Goal: Check status

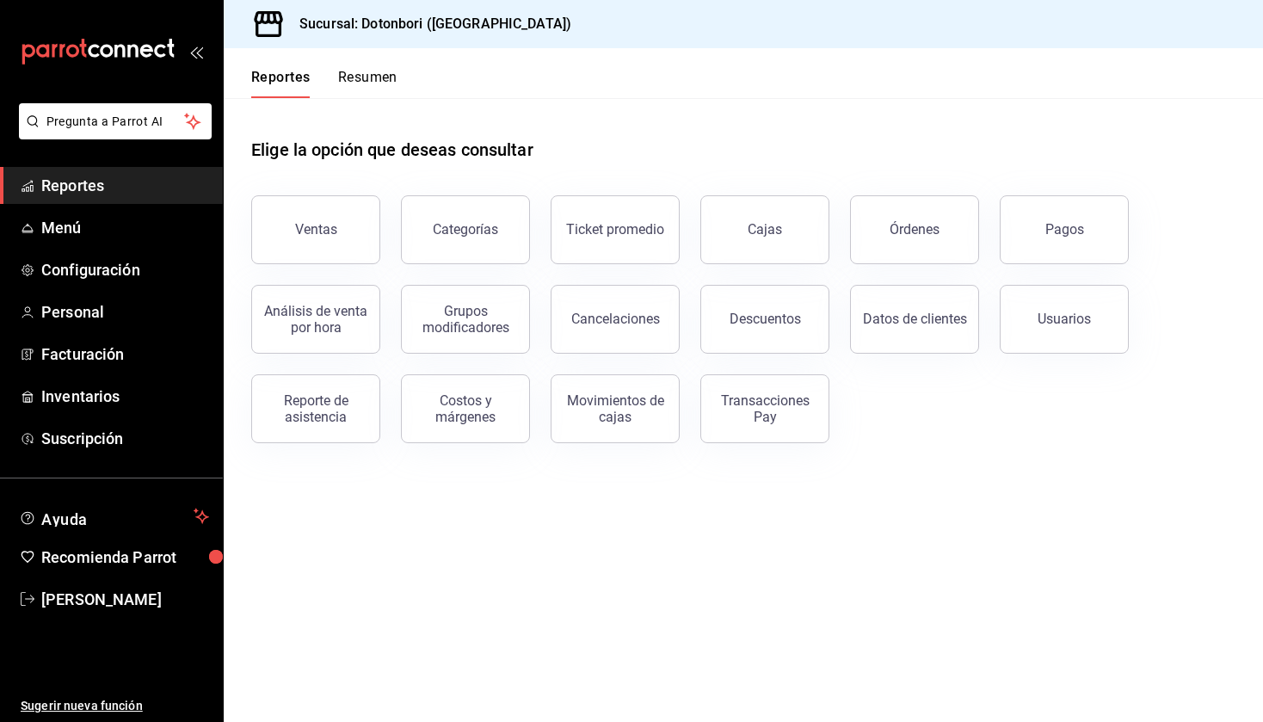
click at [383, 87] on button "Resumen" at bounding box center [367, 83] width 59 height 29
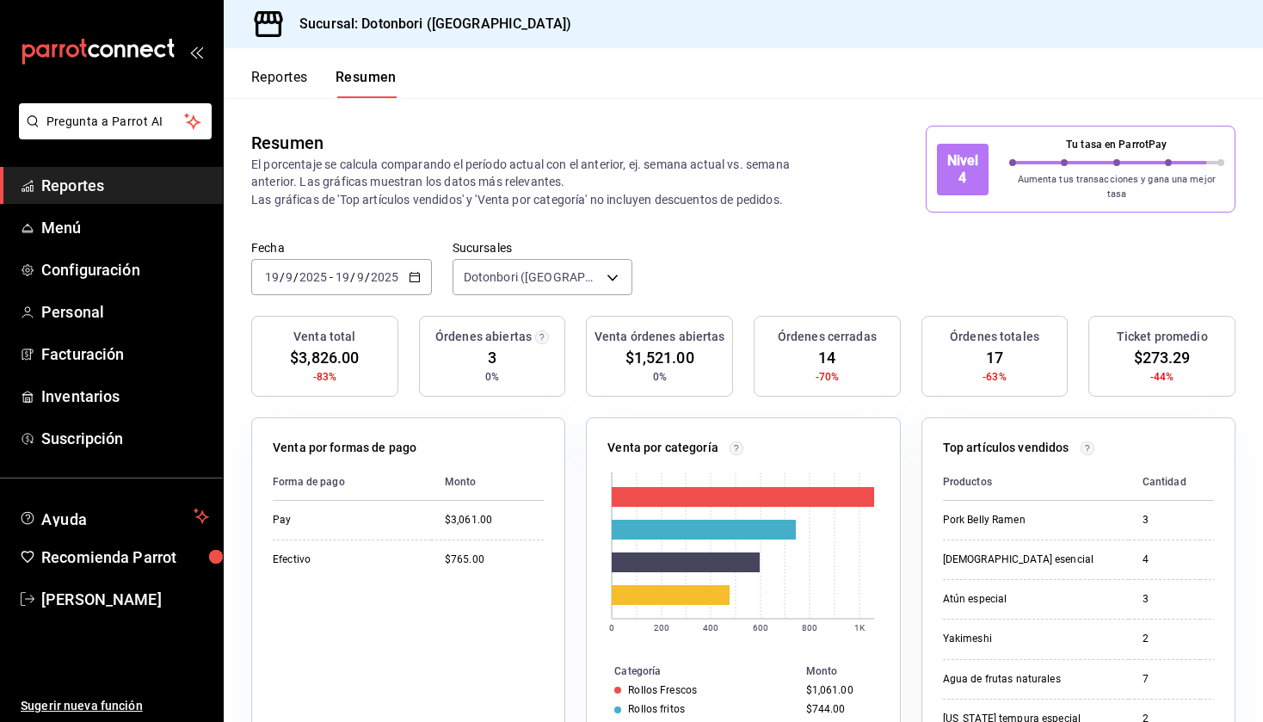
click at [424, 267] on div "[DATE] [DATE] - [DATE] [DATE]" at bounding box center [341, 277] width 181 height 36
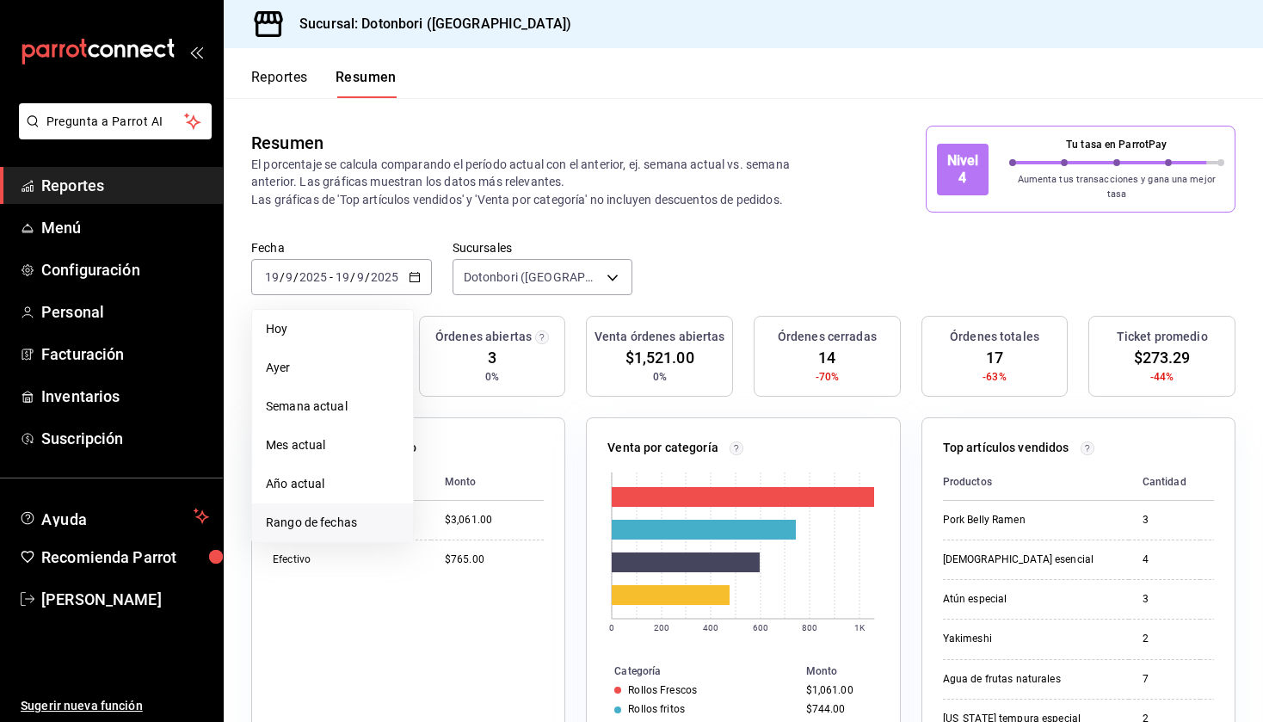
click at [345, 516] on span "Rango de fechas" at bounding box center [332, 523] width 133 height 18
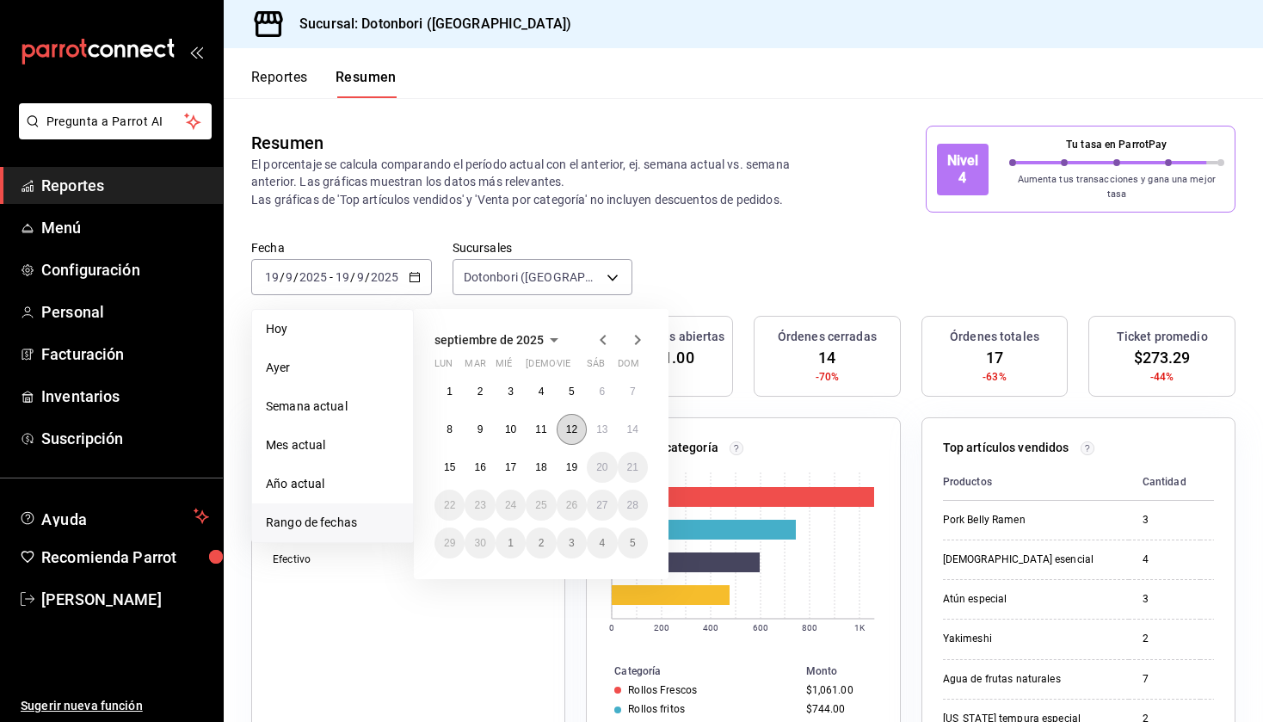
click at [575, 428] on button "12" at bounding box center [572, 429] width 30 height 31
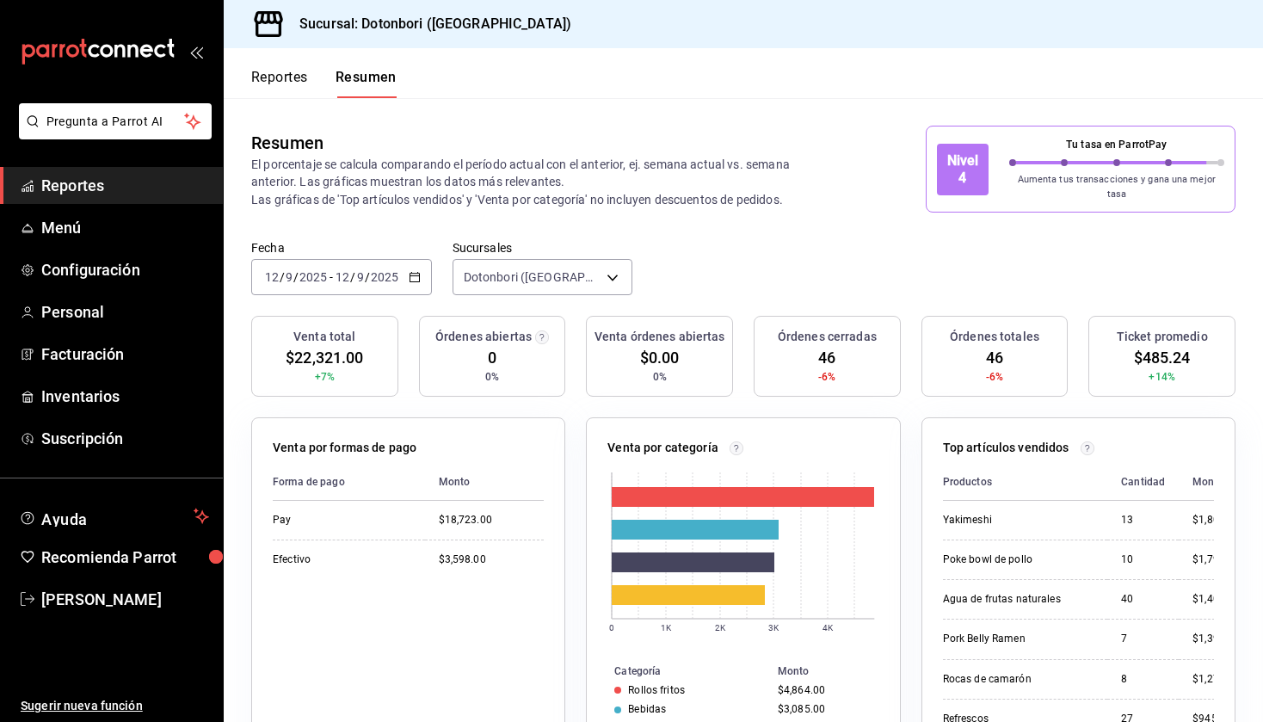
click at [402, 271] on div "[DATE] [DATE] - [DATE] [DATE]" at bounding box center [341, 277] width 181 height 36
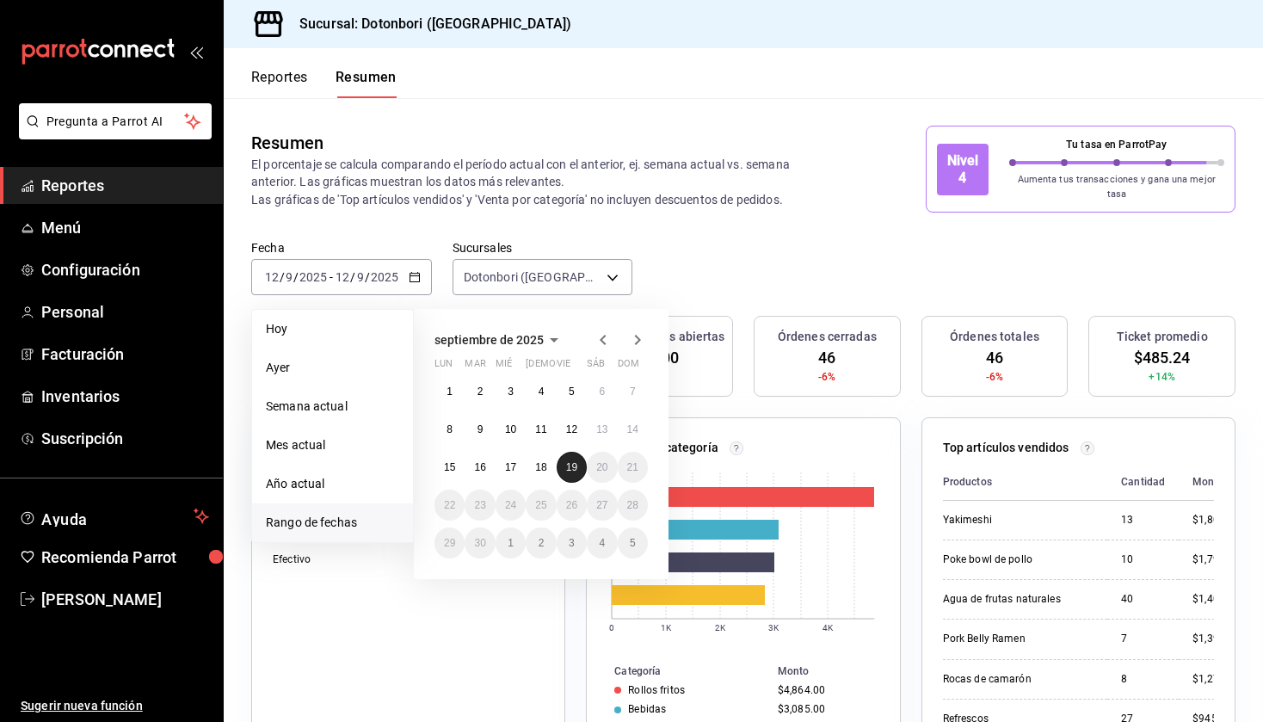
click at [569, 461] on abbr "19" at bounding box center [571, 467] width 11 height 12
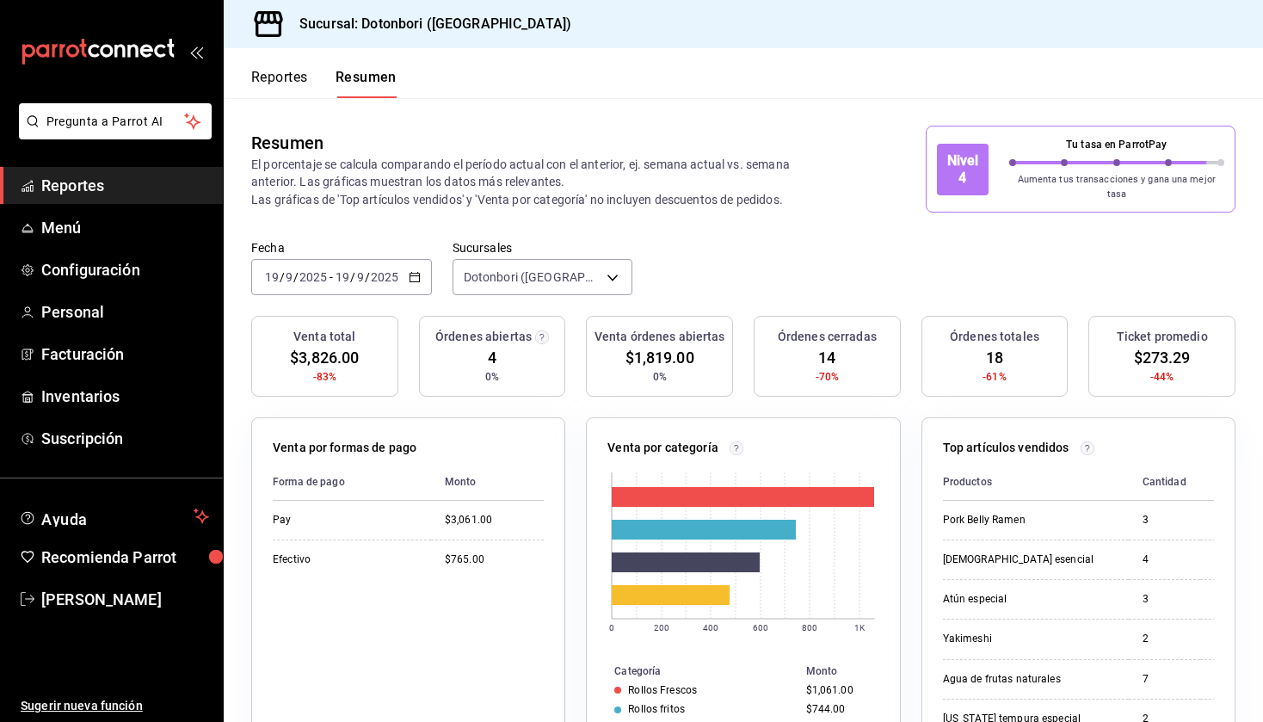
click at [297, 79] on button "Reportes" at bounding box center [279, 83] width 57 height 29
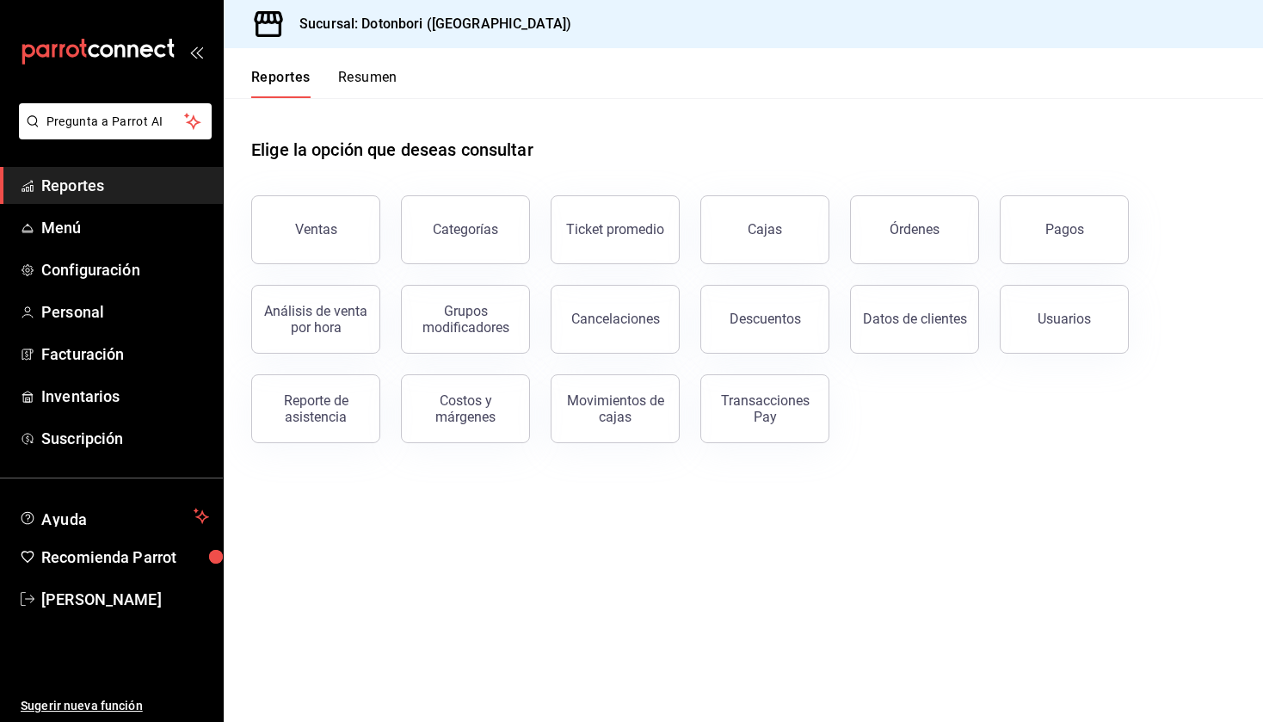
click at [352, 77] on button "Resumen" at bounding box center [367, 83] width 59 height 29
